Goal: Task Accomplishment & Management: Use online tool/utility

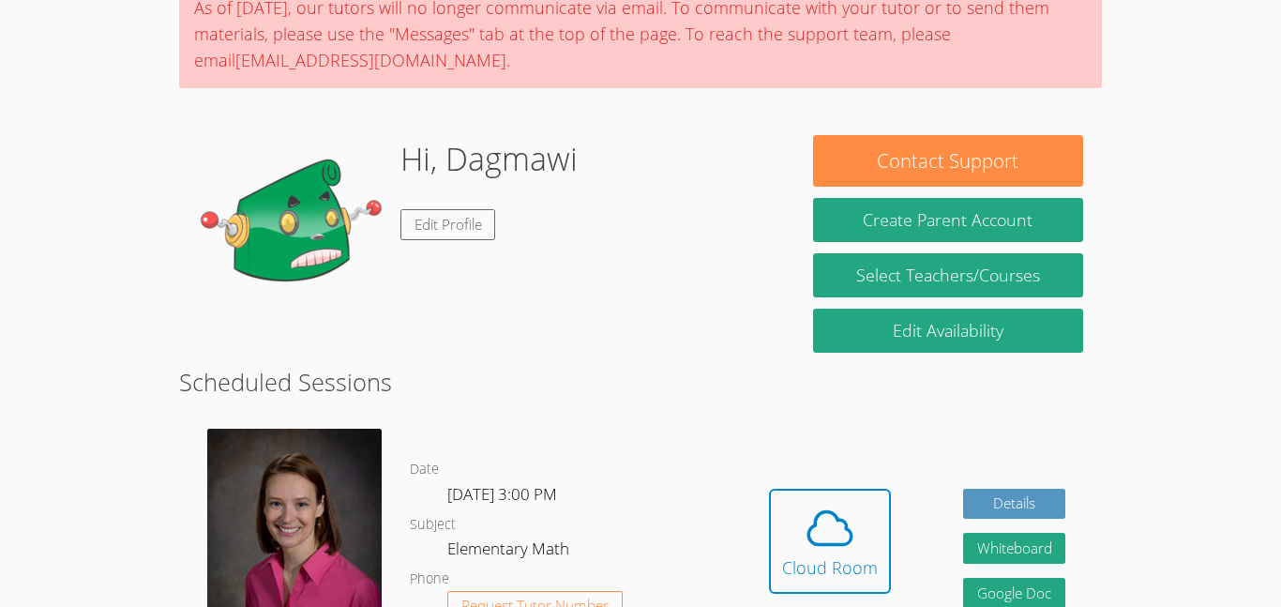
scroll to position [172, 0]
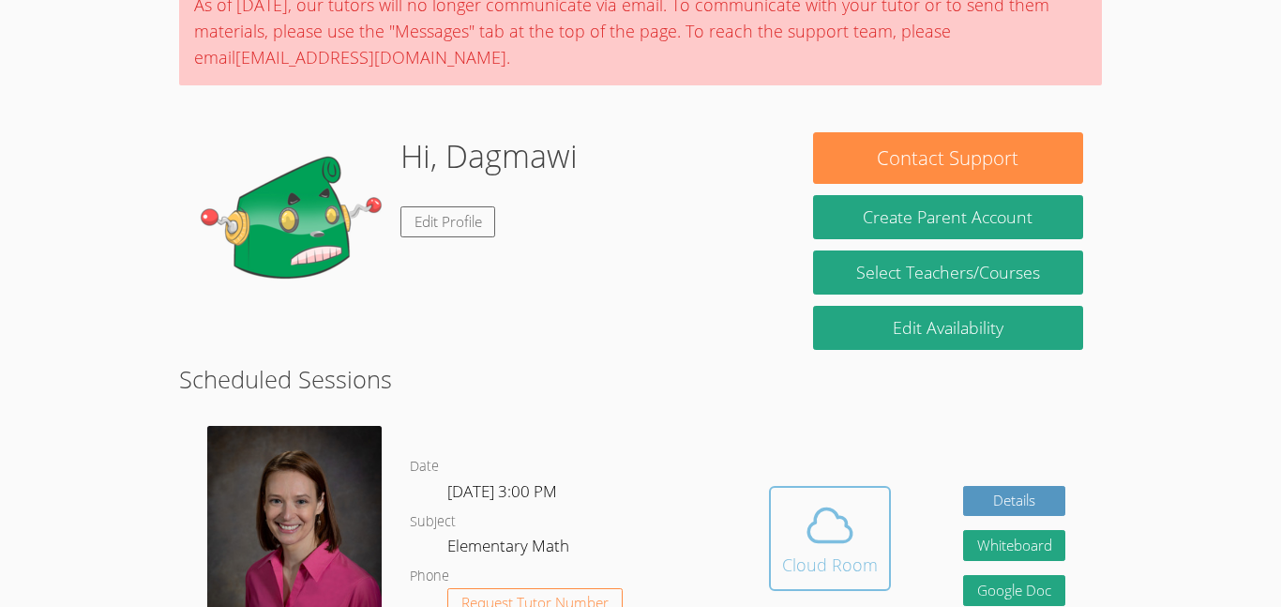
click at [812, 536] on icon at bounding box center [830, 525] width 53 height 53
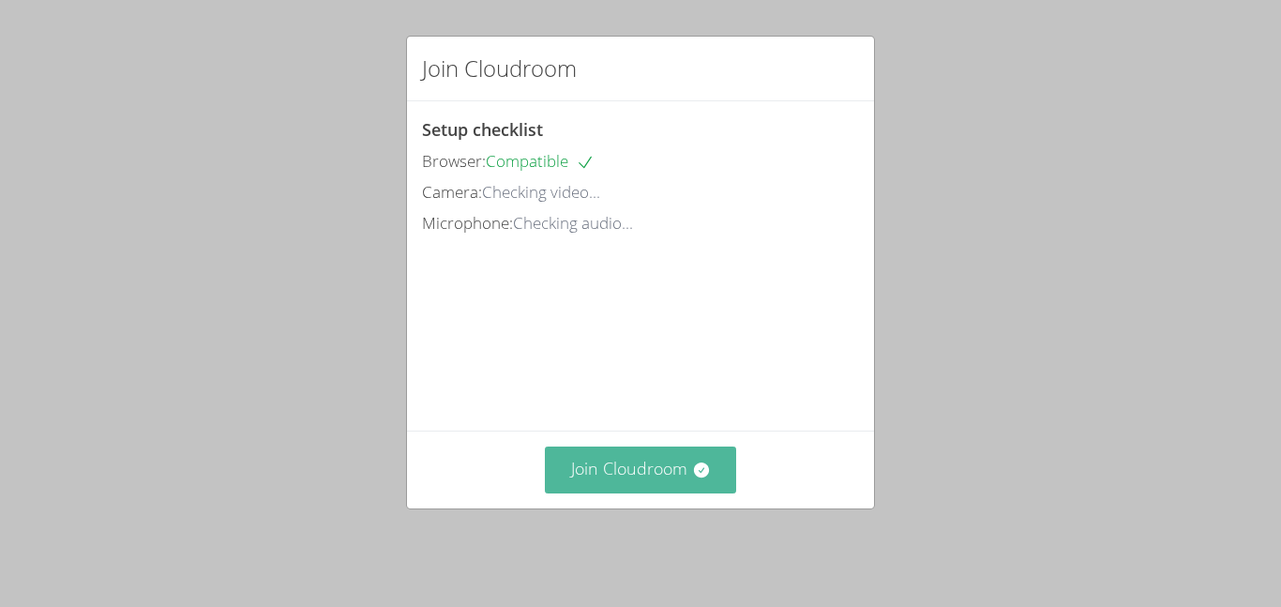
click at [656, 492] on button "Join Cloudroom" at bounding box center [641, 469] width 192 height 46
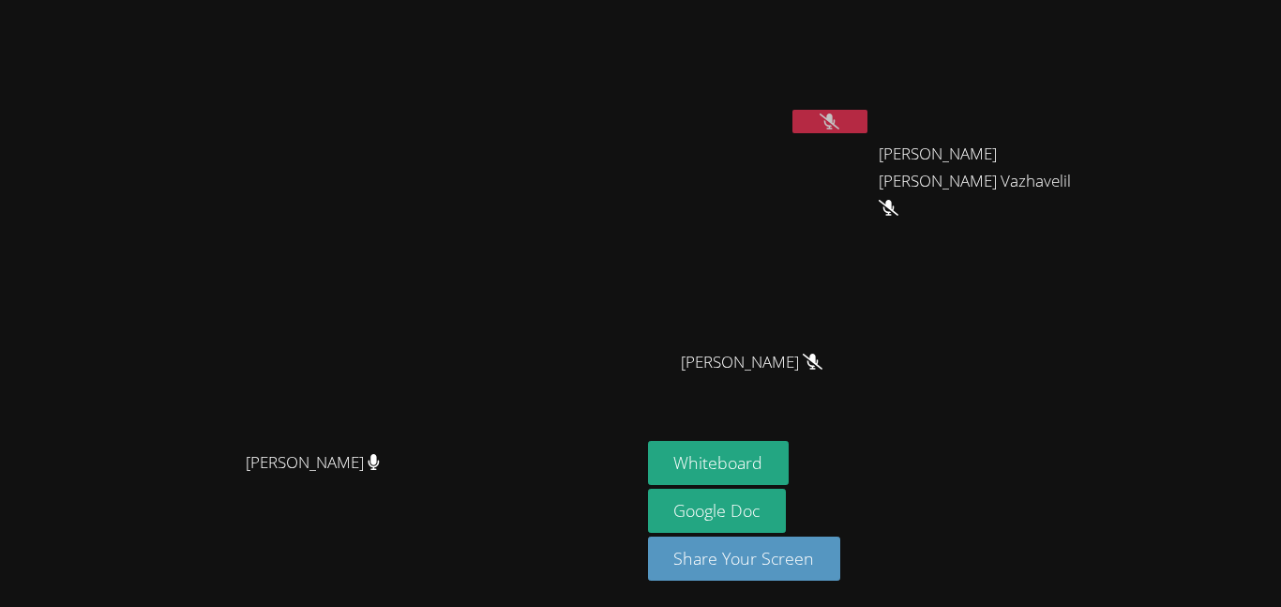
click at [839, 126] on icon at bounding box center [830, 121] width 20 height 16
click at [844, 126] on button at bounding box center [829, 121] width 75 height 23
click at [718, 466] on button "Whiteboard" at bounding box center [719, 463] width 142 height 44
click at [790, 466] on button "Whiteboard" at bounding box center [719, 463] width 142 height 44
click at [1001, 169] on div "Erika Suresh Vazhavelil" at bounding box center [990, 170] width 223 height 75
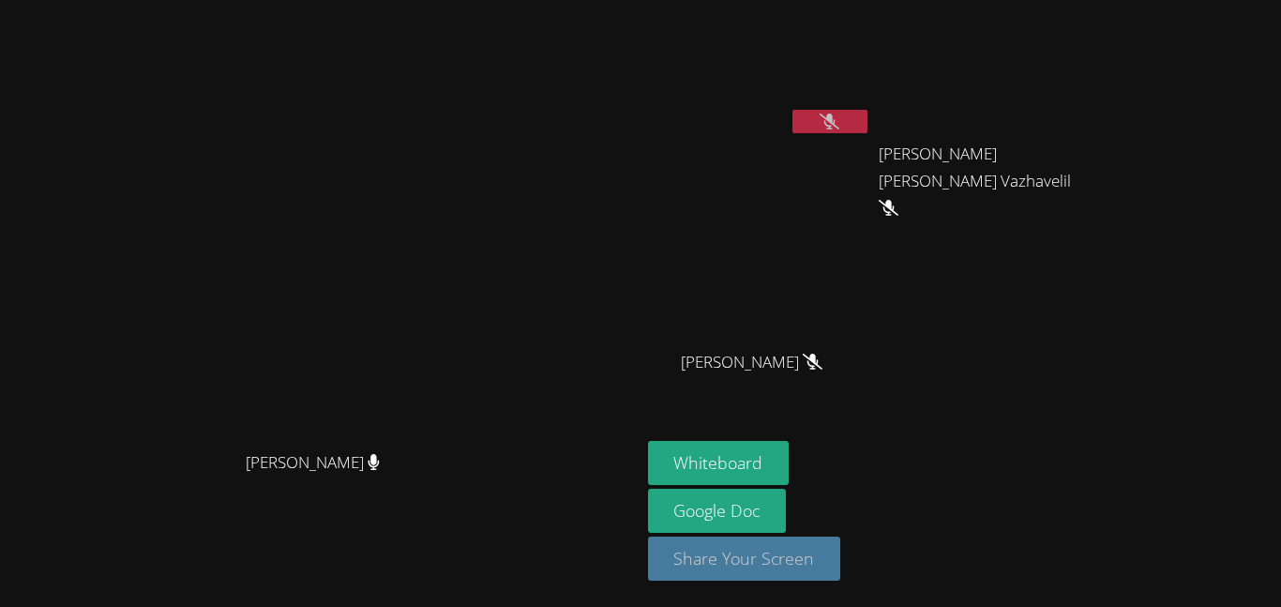
click at [731, 548] on button "Share Your Screen" at bounding box center [744, 558] width 193 height 44
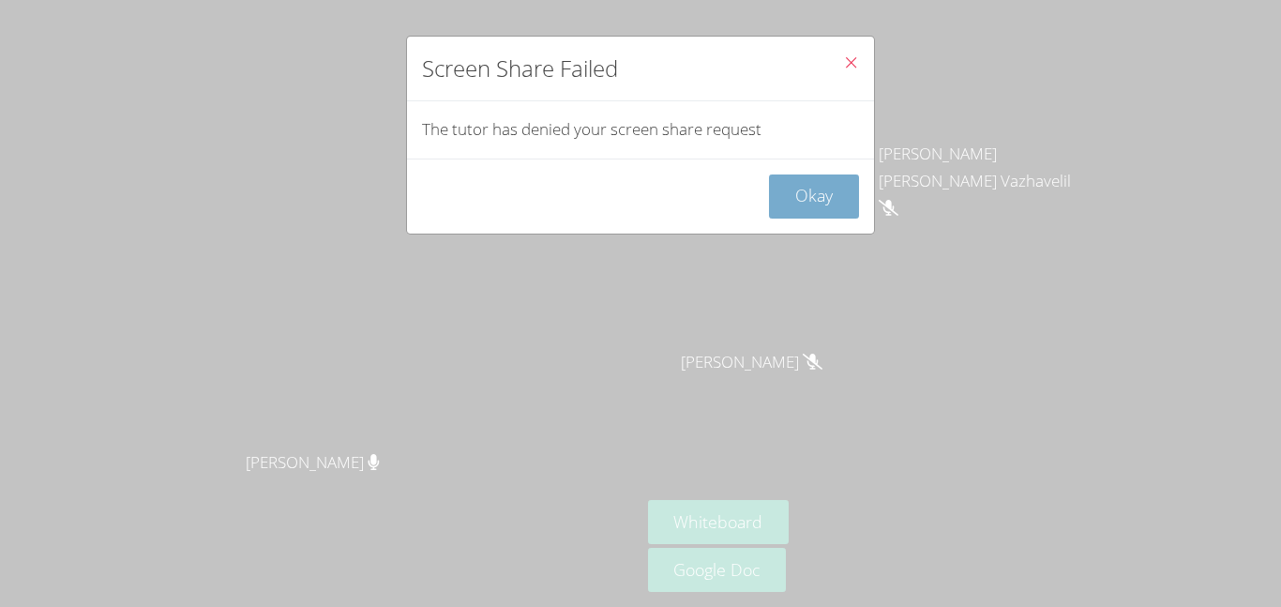
click at [790, 213] on button "Okay" at bounding box center [814, 196] width 90 height 44
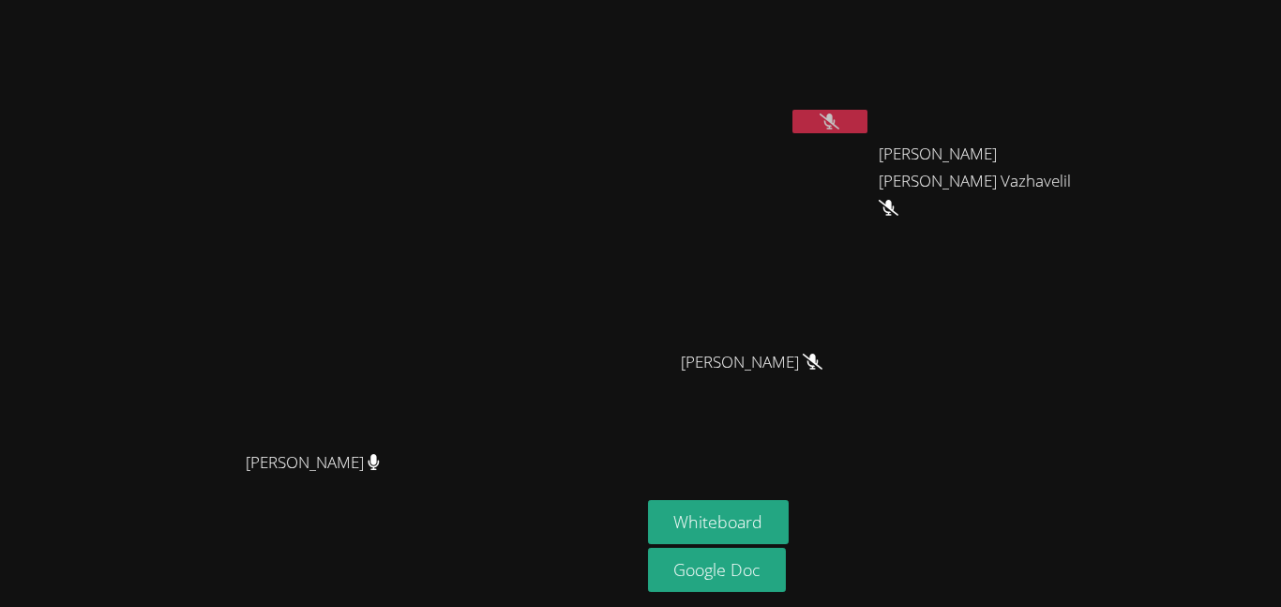
click at [867, 133] on div at bounding box center [829, 124] width 75 height 28
click at [867, 131] on button at bounding box center [829, 121] width 75 height 23
click at [839, 113] on icon at bounding box center [830, 121] width 20 height 16
click at [836, 113] on icon at bounding box center [829, 121] width 11 height 16
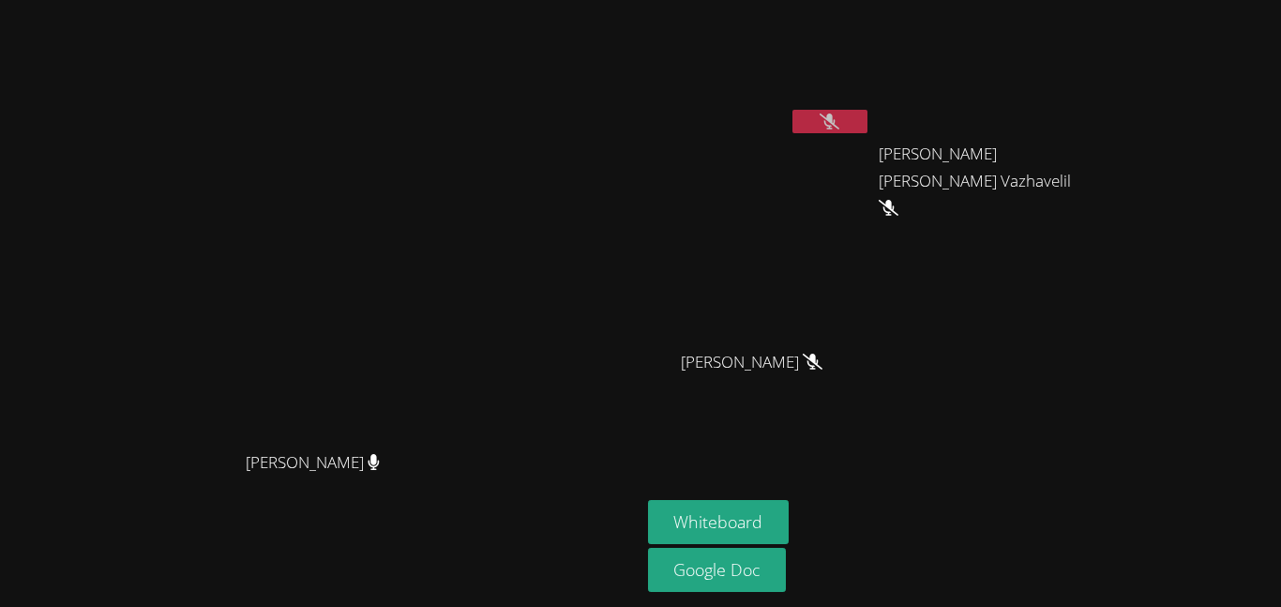
click at [839, 113] on icon at bounding box center [830, 121] width 20 height 16
click at [836, 113] on icon at bounding box center [829, 121] width 11 height 16
click at [860, 128] on button at bounding box center [829, 121] width 75 height 23
click at [839, 114] on icon at bounding box center [830, 121] width 20 height 16
click at [836, 113] on icon at bounding box center [829, 121] width 12 height 16
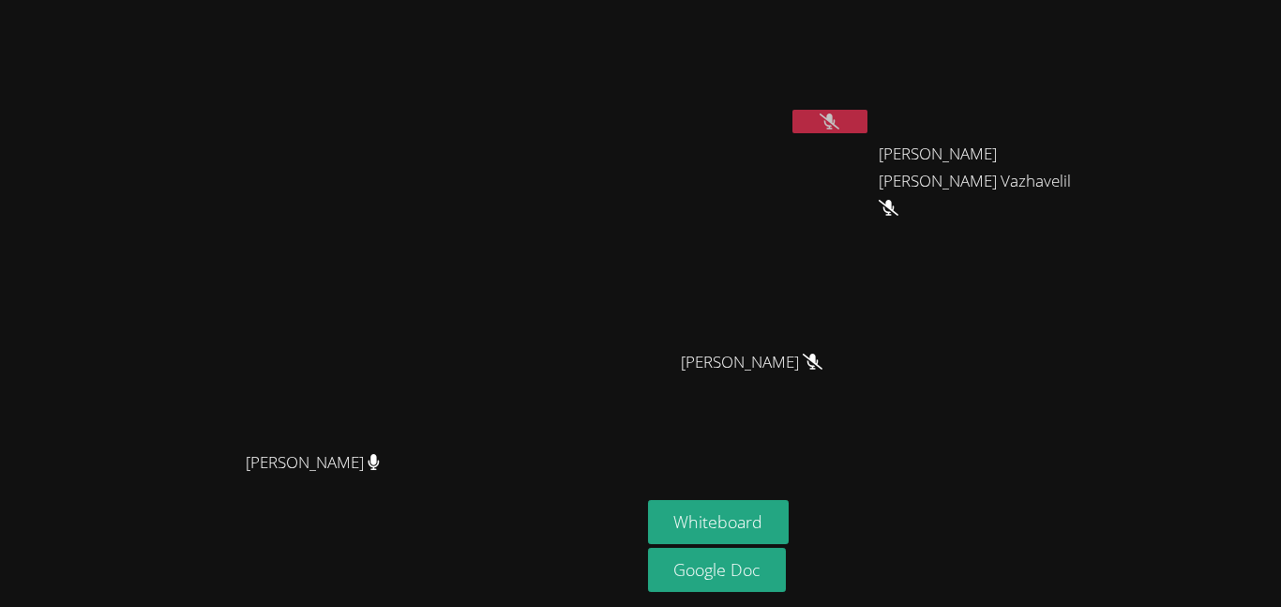
click at [867, 129] on button at bounding box center [829, 121] width 75 height 23
click at [871, 108] on video at bounding box center [759, 71] width 223 height 126
click at [867, 130] on button at bounding box center [829, 121] width 75 height 23
click at [839, 118] on icon at bounding box center [830, 121] width 20 height 16
click at [836, 118] on icon at bounding box center [829, 121] width 12 height 16
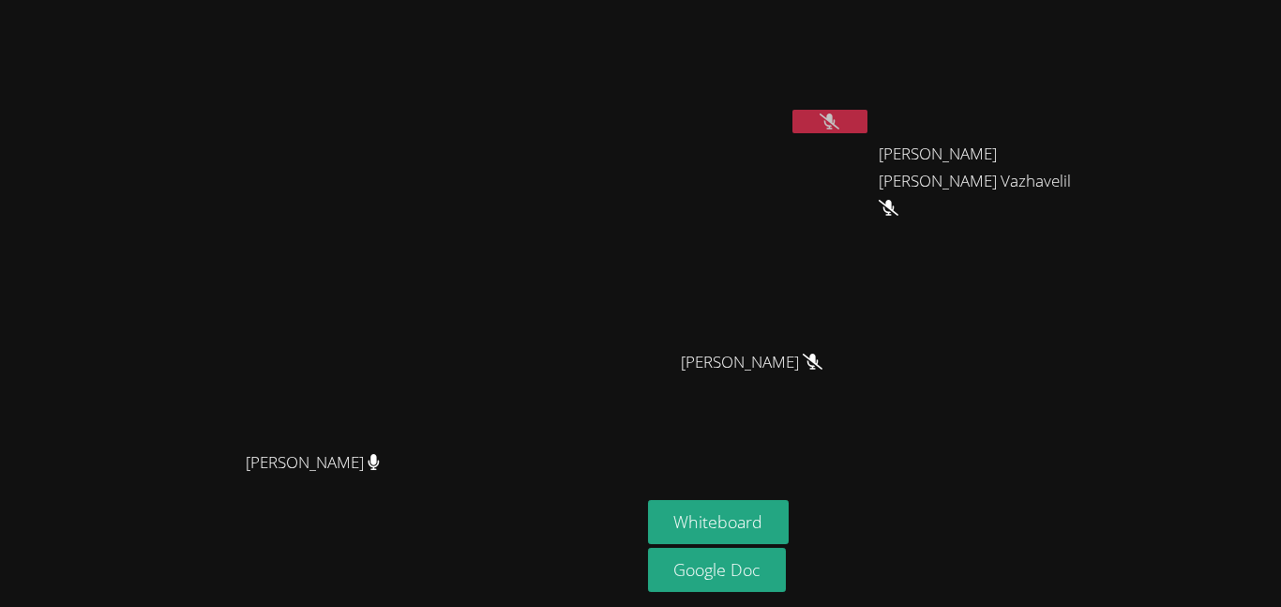
click at [839, 123] on icon at bounding box center [830, 121] width 20 height 16
click at [836, 123] on icon at bounding box center [829, 121] width 12 height 16
click at [839, 123] on icon at bounding box center [830, 121] width 20 height 16
click at [836, 123] on icon at bounding box center [829, 121] width 12 height 16
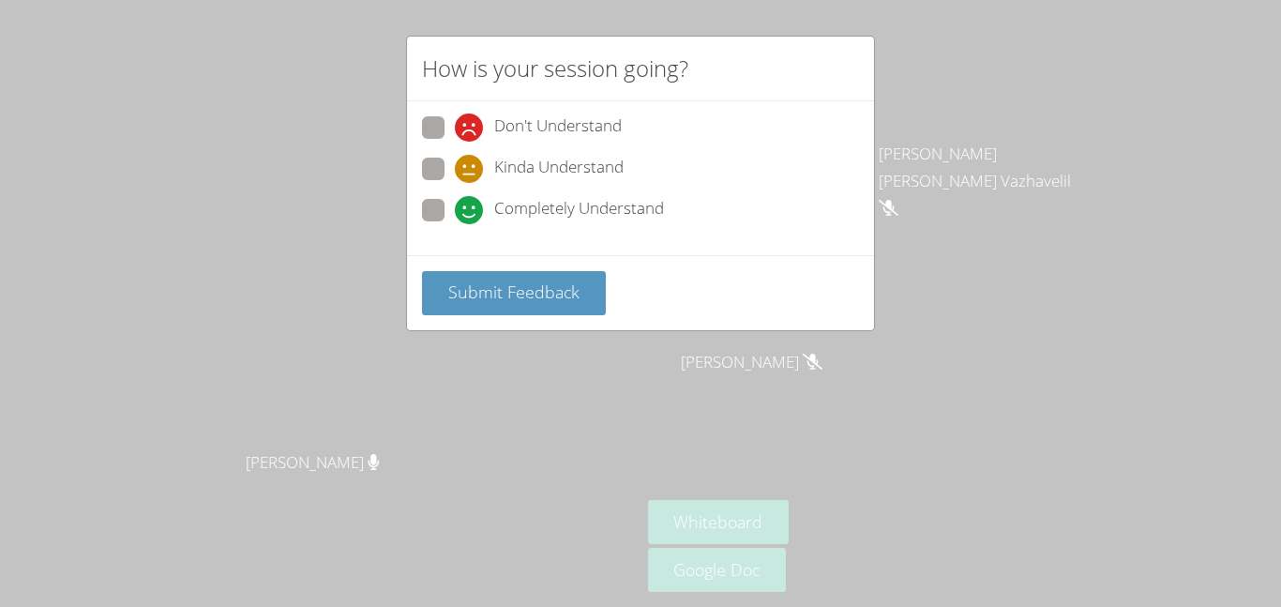
click at [455, 224] on span at bounding box center [455, 224] width 0 height 0
click at [455, 212] on input "Completely Understand" at bounding box center [463, 207] width 16 height 16
radio input "true"
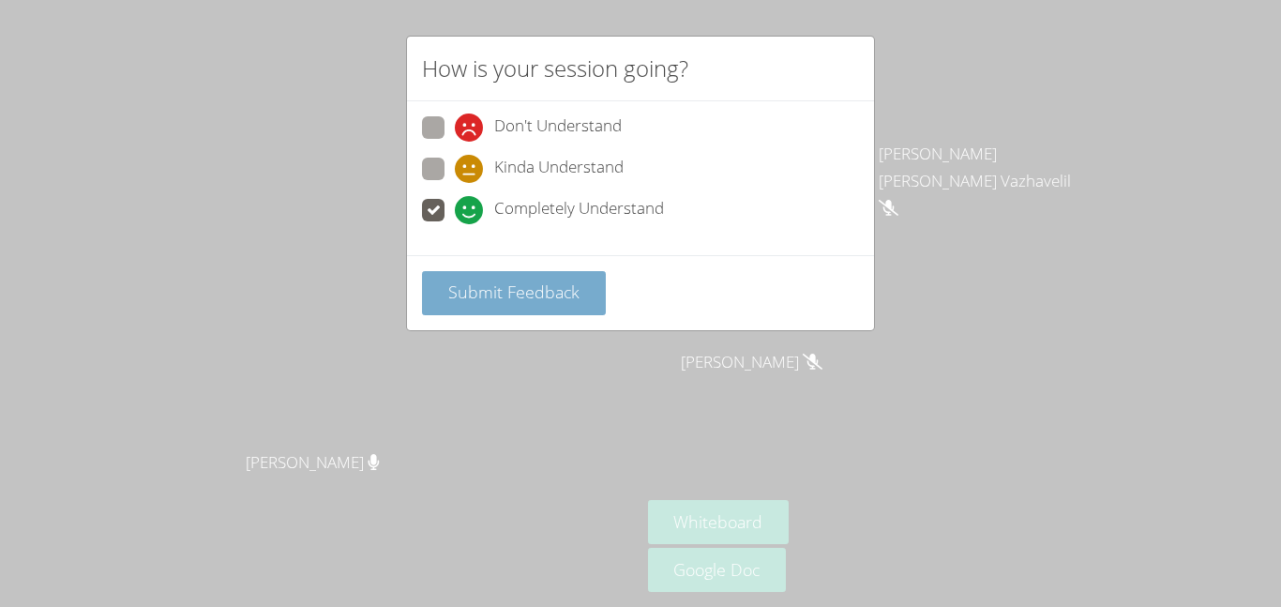
drag, startPoint x: 499, startPoint y: 283, endPoint x: 541, endPoint y: 272, distance: 43.7
click at [513, 285] on span "Submit Feedback" at bounding box center [513, 291] width 131 height 23
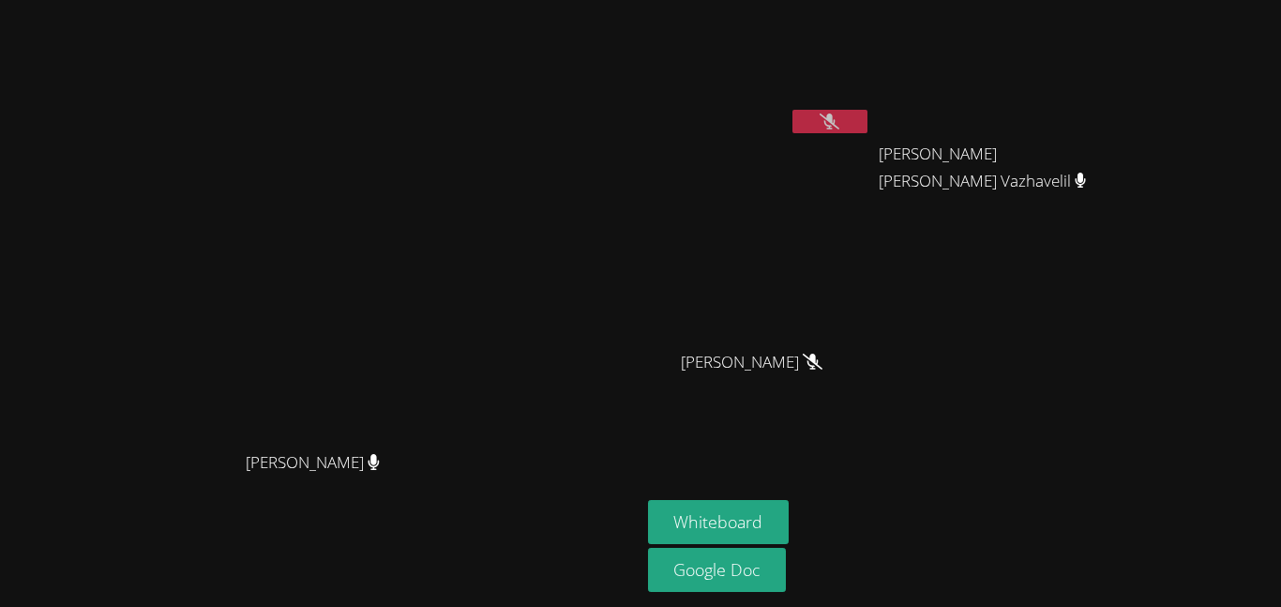
click at [867, 116] on button at bounding box center [829, 121] width 75 height 23
